Goal: Information Seeking & Learning: Learn about a topic

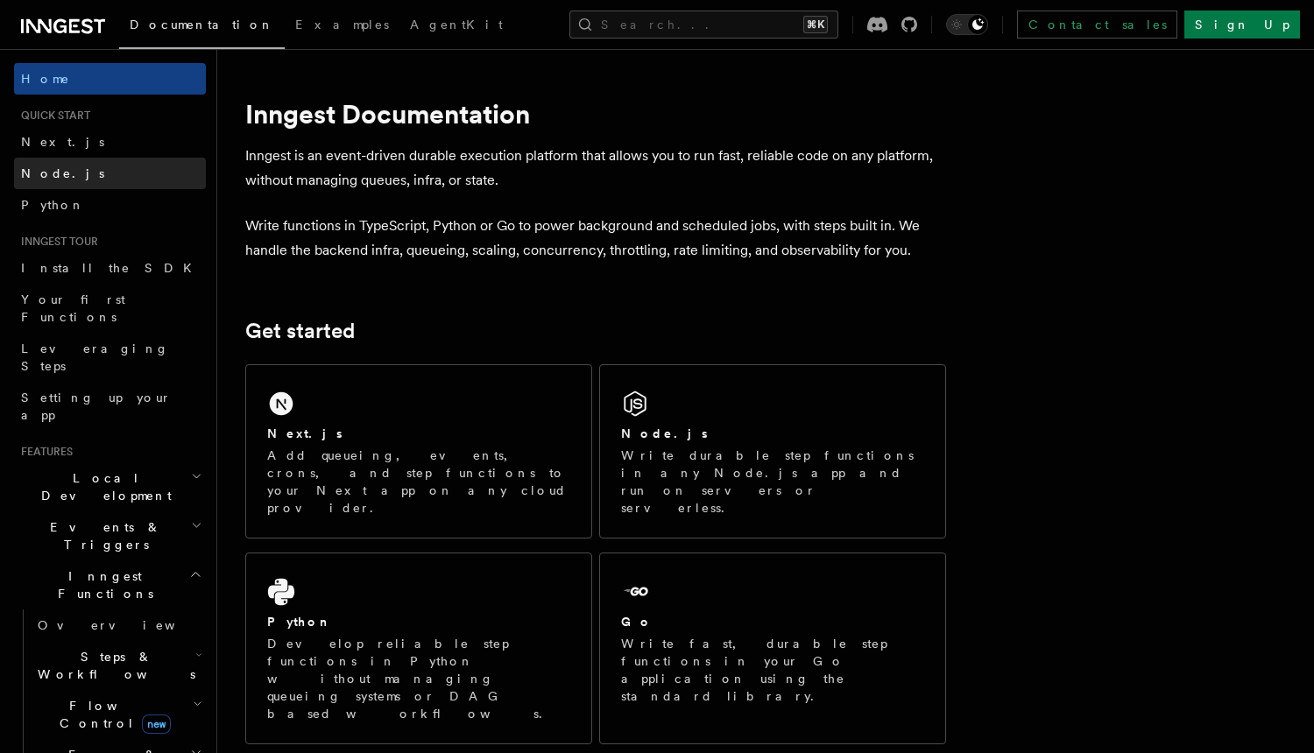
click at [93, 178] on link "Node.js" at bounding box center [110, 174] width 192 height 32
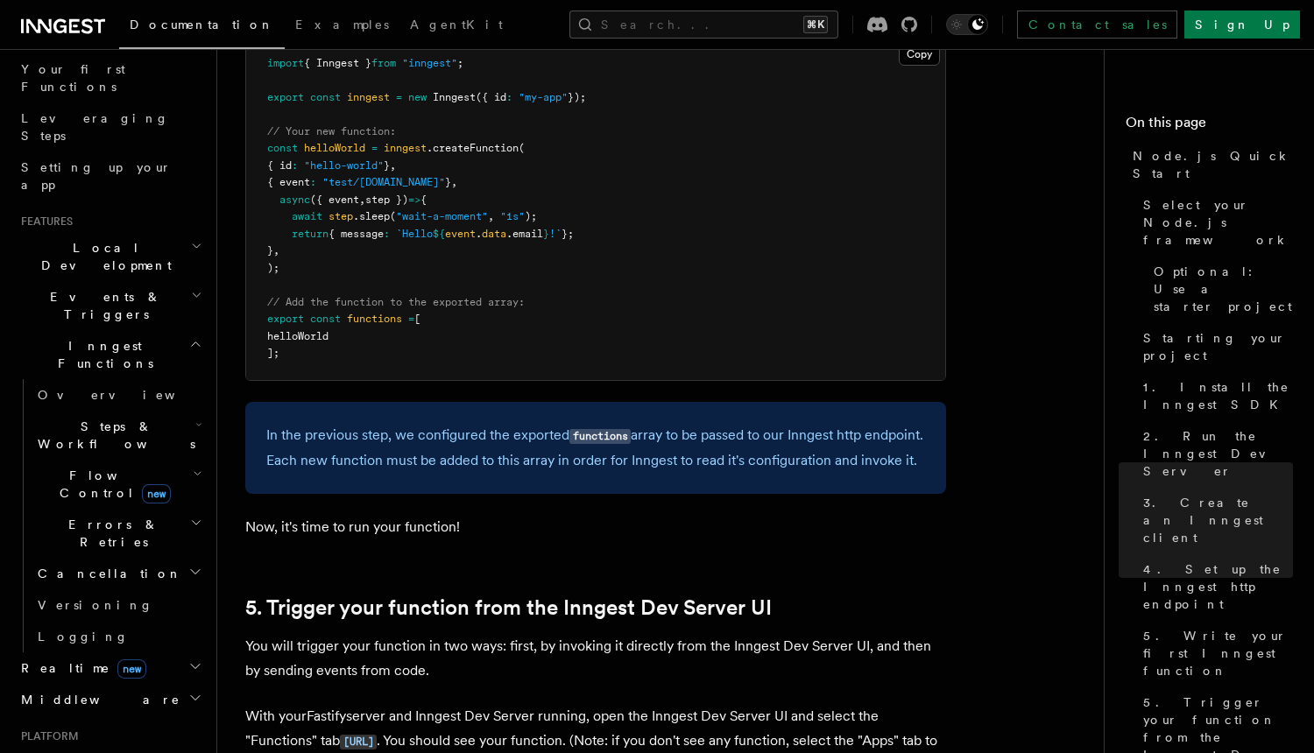
scroll to position [223, 0]
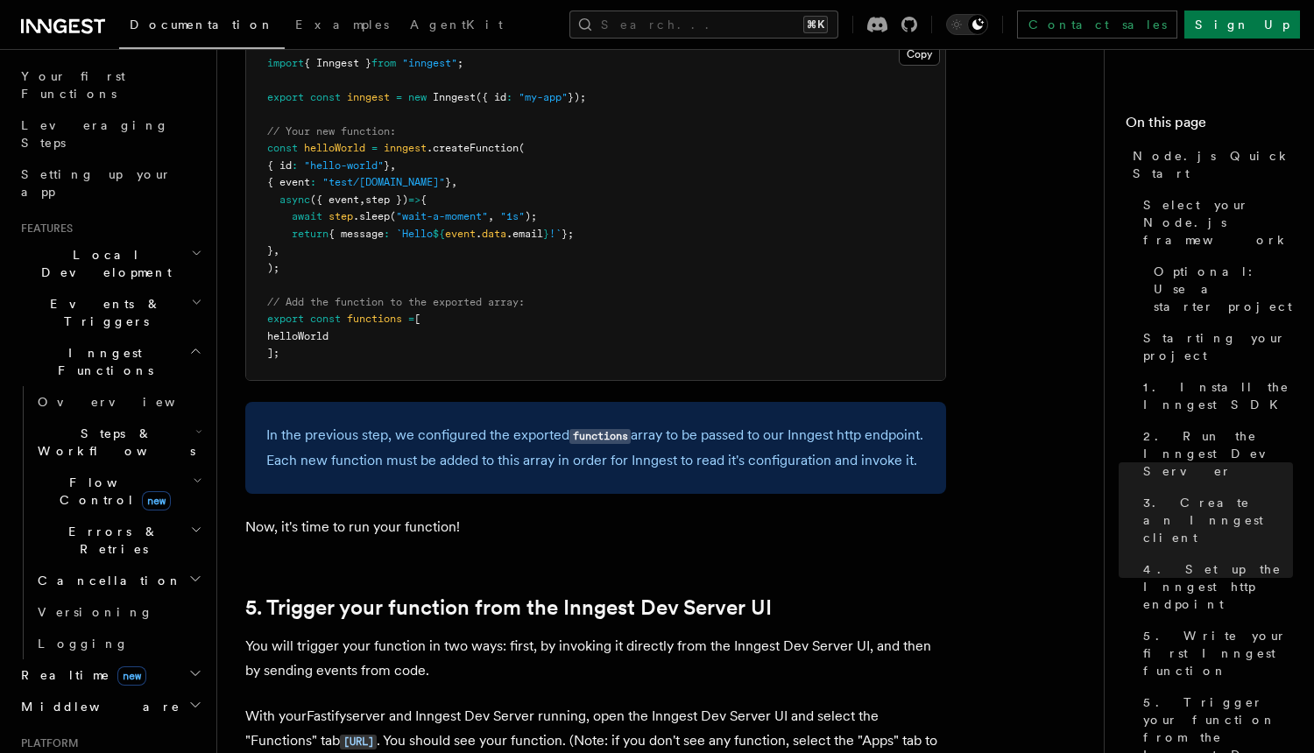
click at [193, 523] on icon "button" at bounding box center [196, 530] width 12 height 14
click at [174, 596] on link "Retries" at bounding box center [126, 612] width 159 height 32
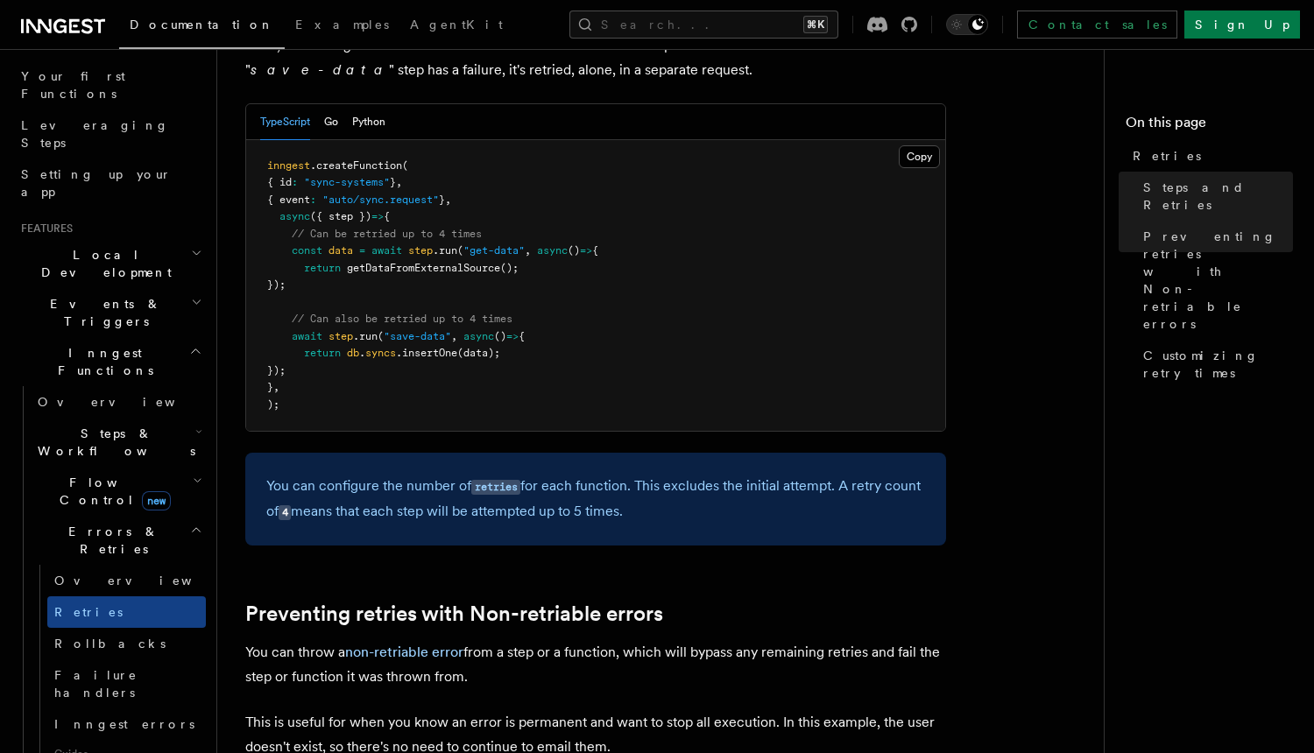
scroll to position [1068, 0]
click at [577, 493] on p "You can configure the number of retries for each function. This excludes the in…" at bounding box center [595, 500] width 659 height 51
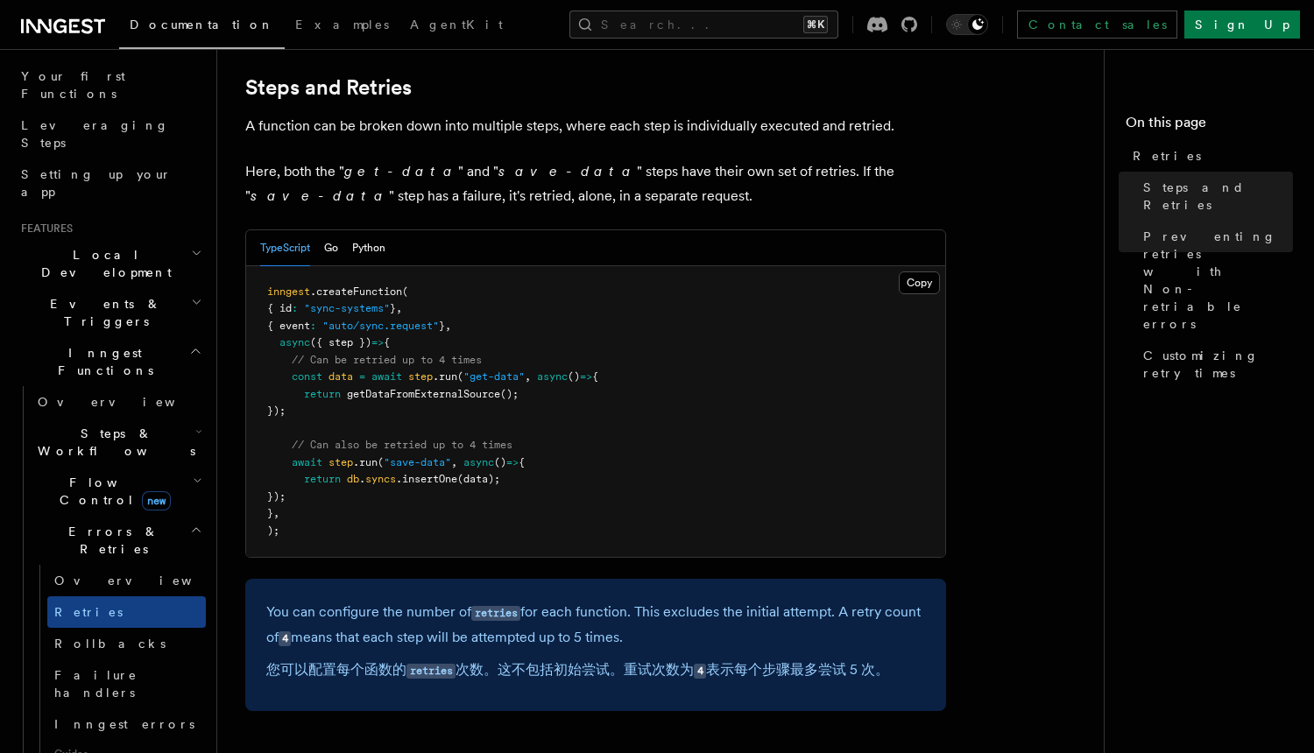
scroll to position [929, 0]
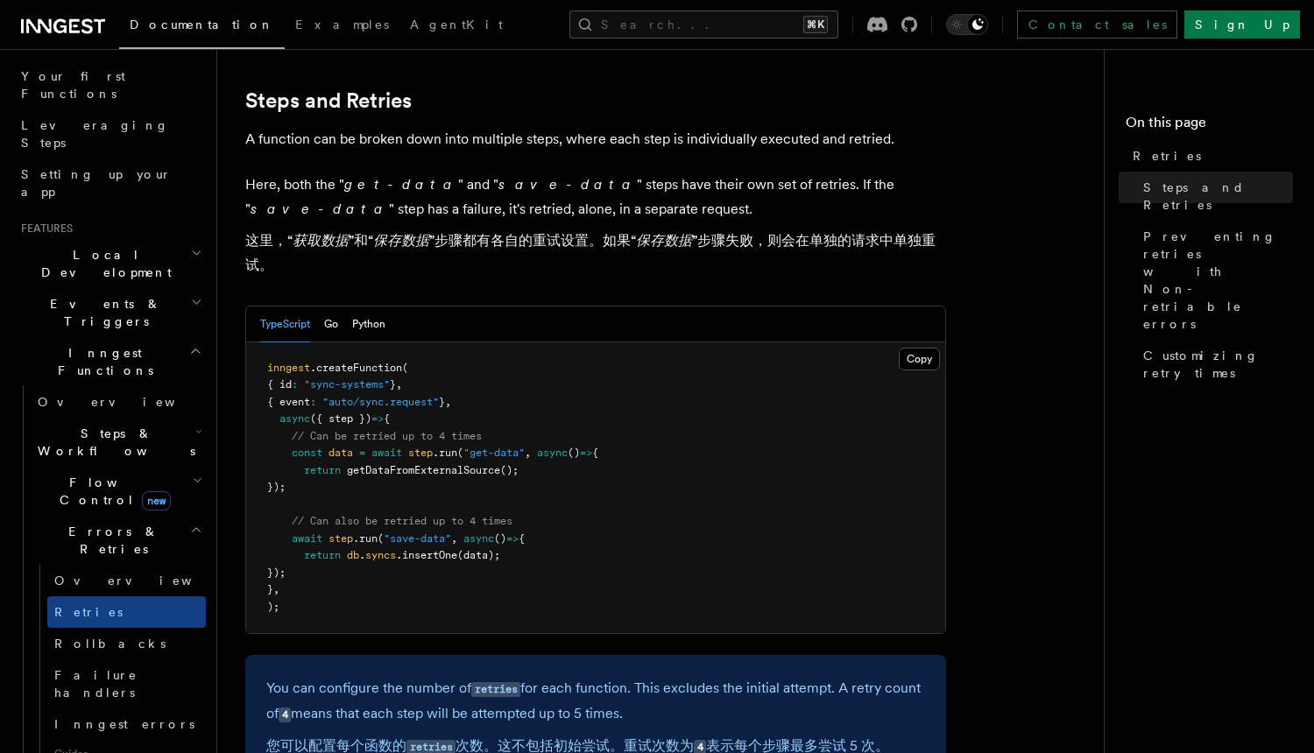
click at [406, 194] on p "Here, both the " get-data " and " save-data " steps have their own set of retri…" at bounding box center [595, 229] width 701 height 112
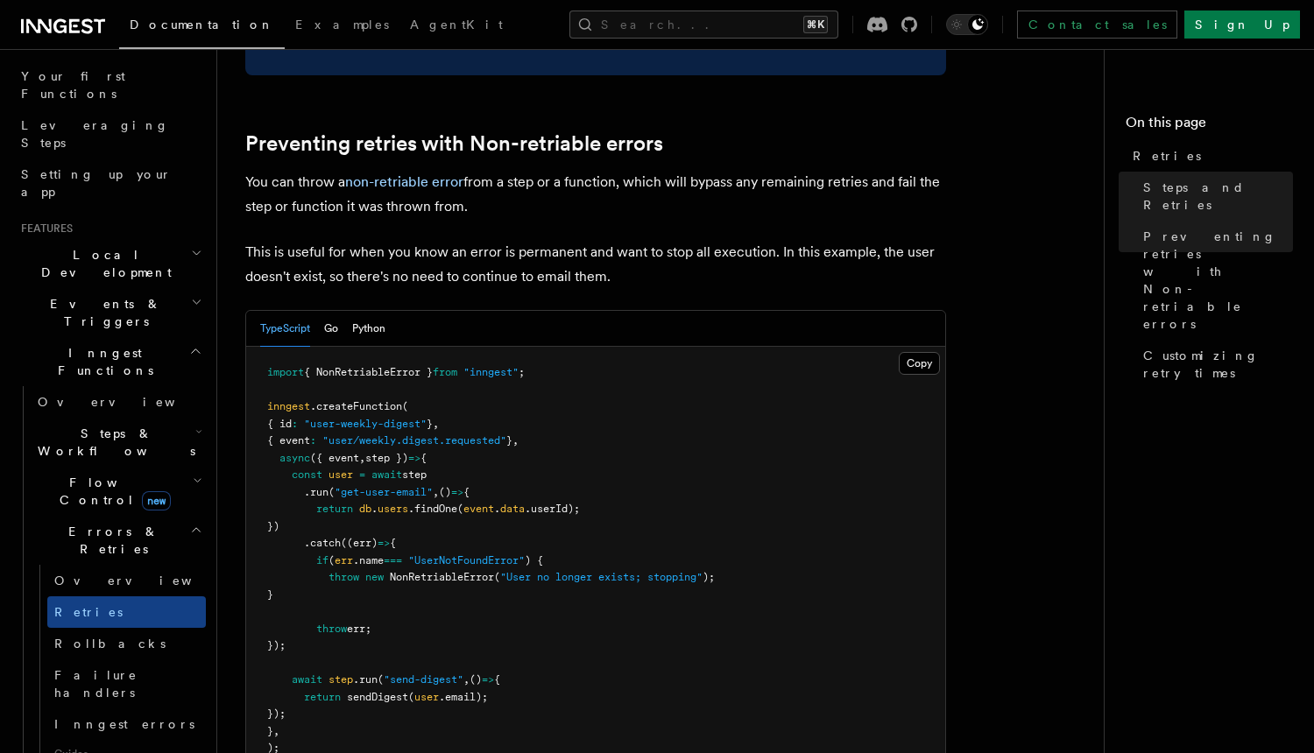
scroll to position [1636, 0]
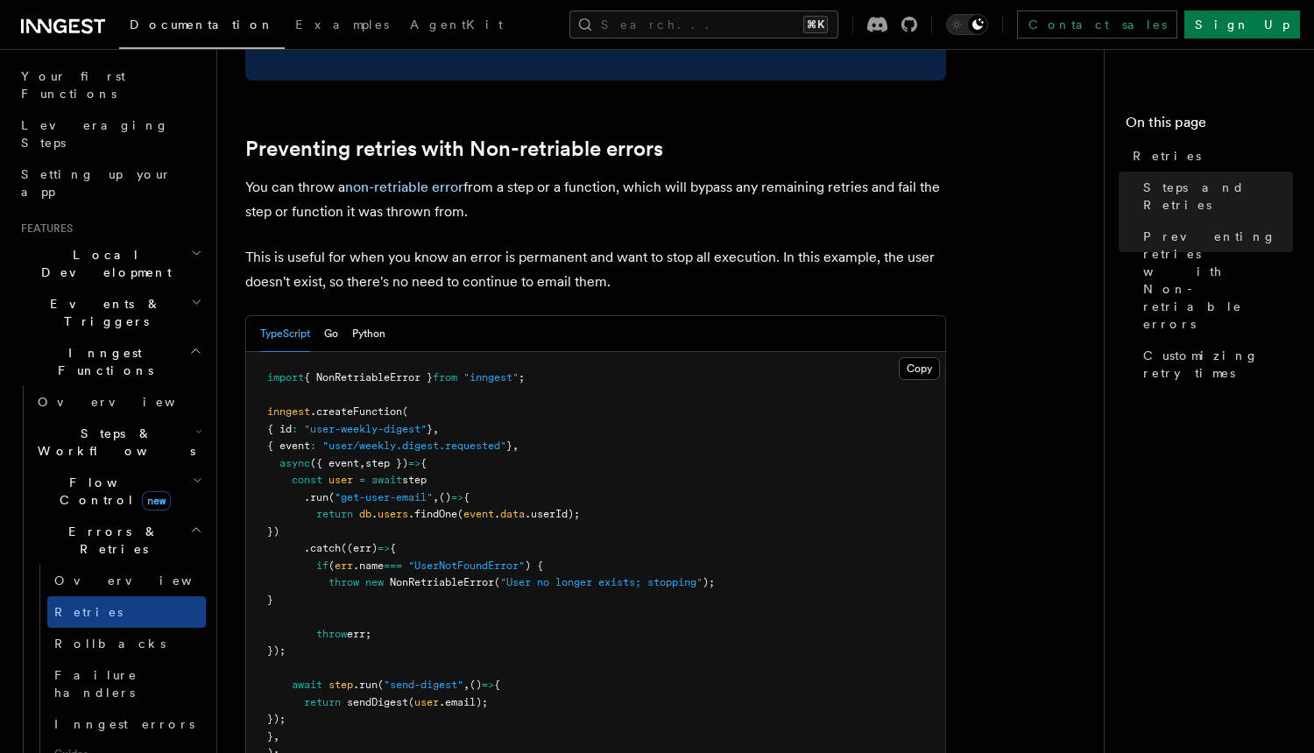
click at [429, 190] on p "You can throw a non-retriable error from a step or a function, which will bypas…" at bounding box center [595, 199] width 701 height 49
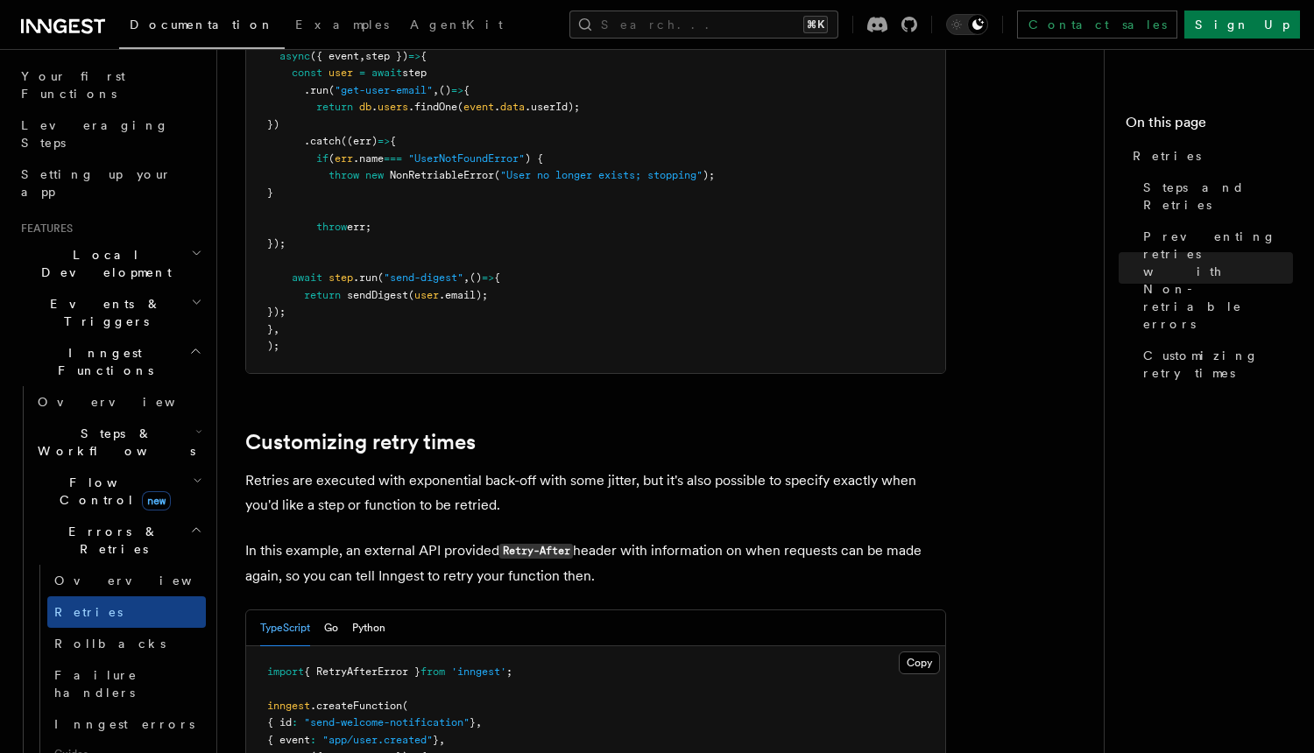
scroll to position [1798, 0]
